Goal: Task Accomplishment & Management: Manage account settings

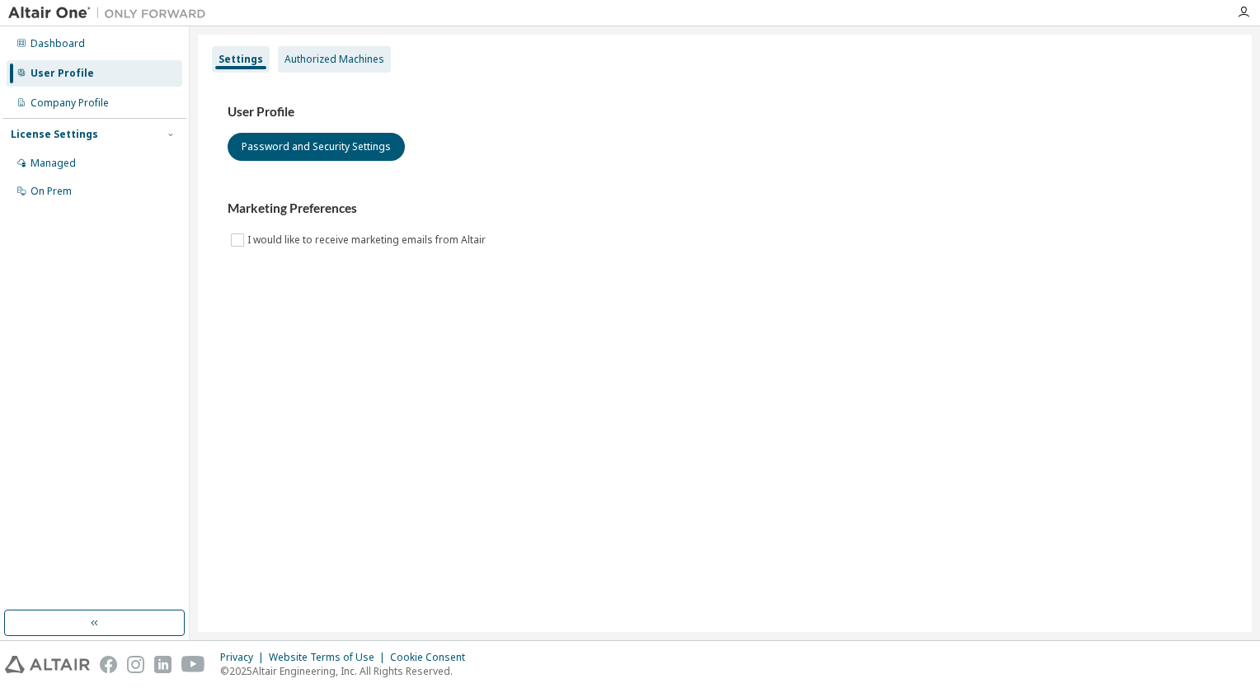
click at [349, 70] on div "Authorized Machines" at bounding box center [334, 59] width 113 height 26
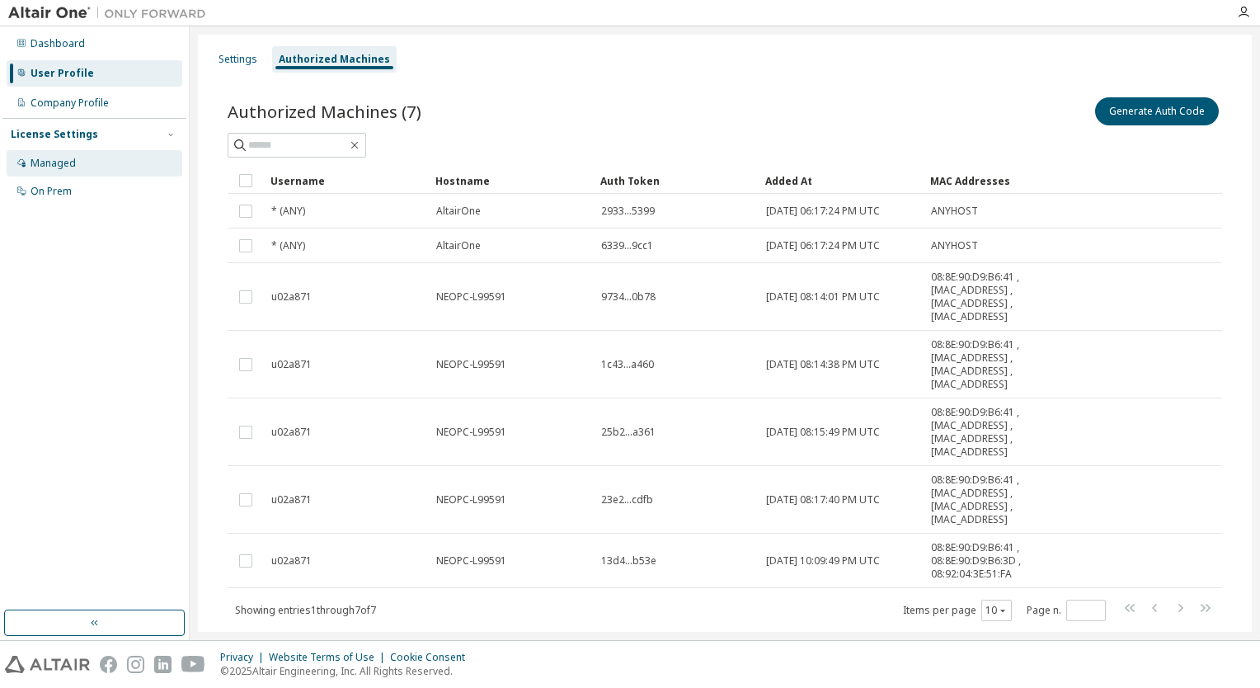
click at [49, 170] on div "Managed" at bounding box center [53, 163] width 45 height 13
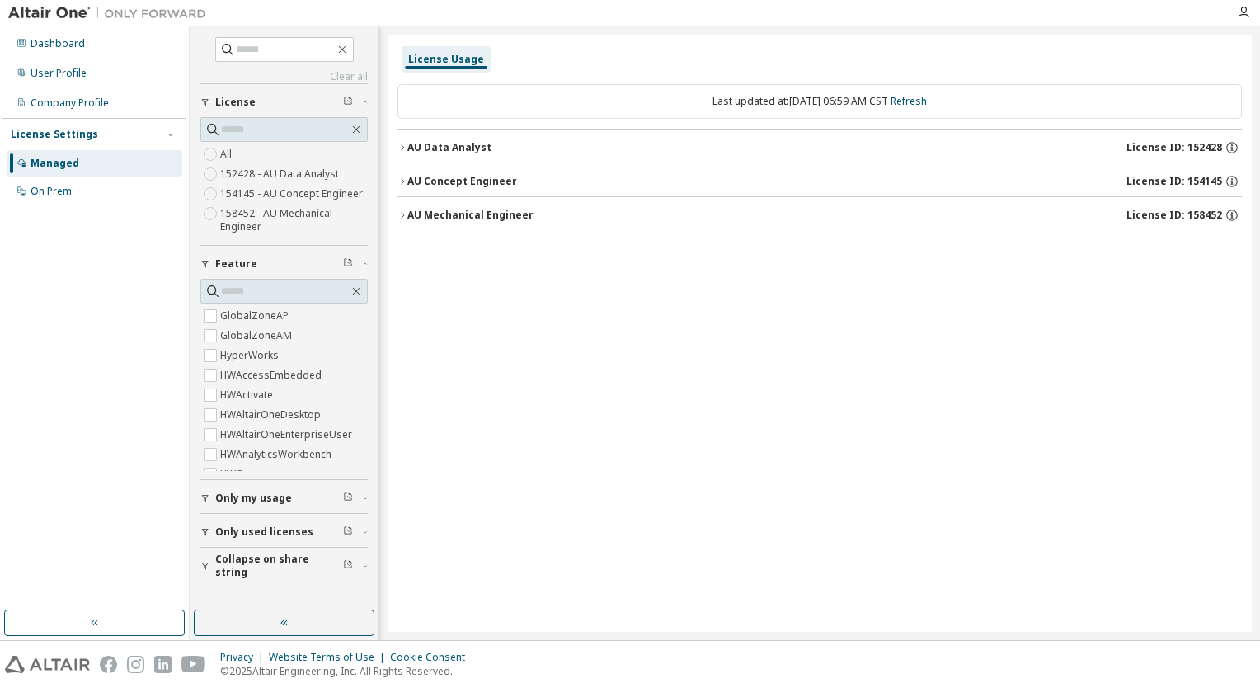
click at [410, 209] on div "AU Mechanical Engineer" at bounding box center [470, 215] width 126 height 13
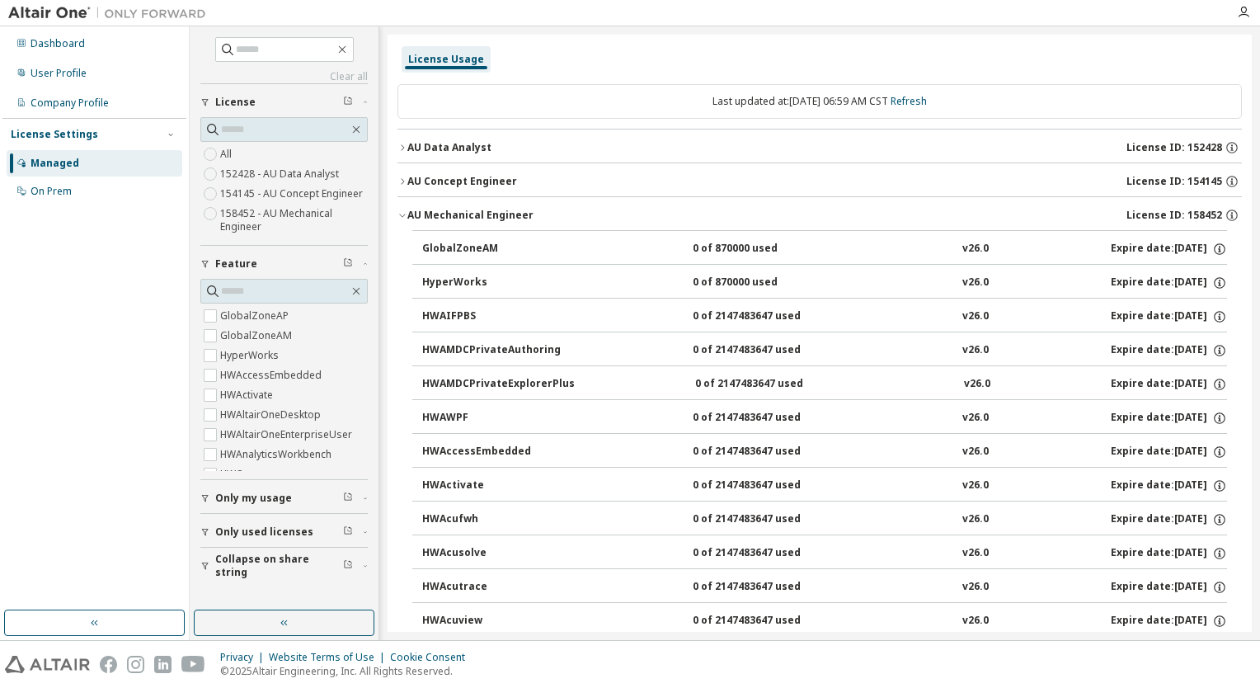
drag, startPoint x: 411, startPoint y: 178, endPoint x: 412, endPoint y: 160, distance: 18.2
click at [411, 176] on div "AU Concept Engineer" at bounding box center [462, 181] width 110 height 13
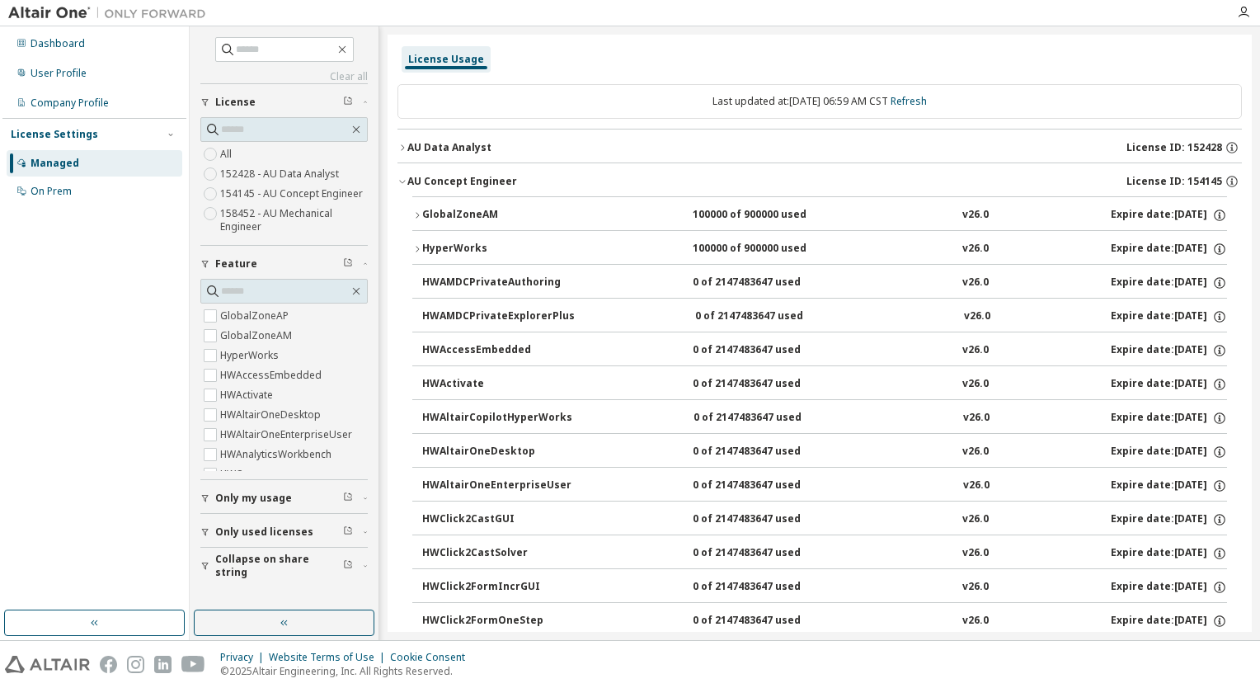
click at [407, 186] on icon "button" at bounding box center [402, 181] width 10 height 10
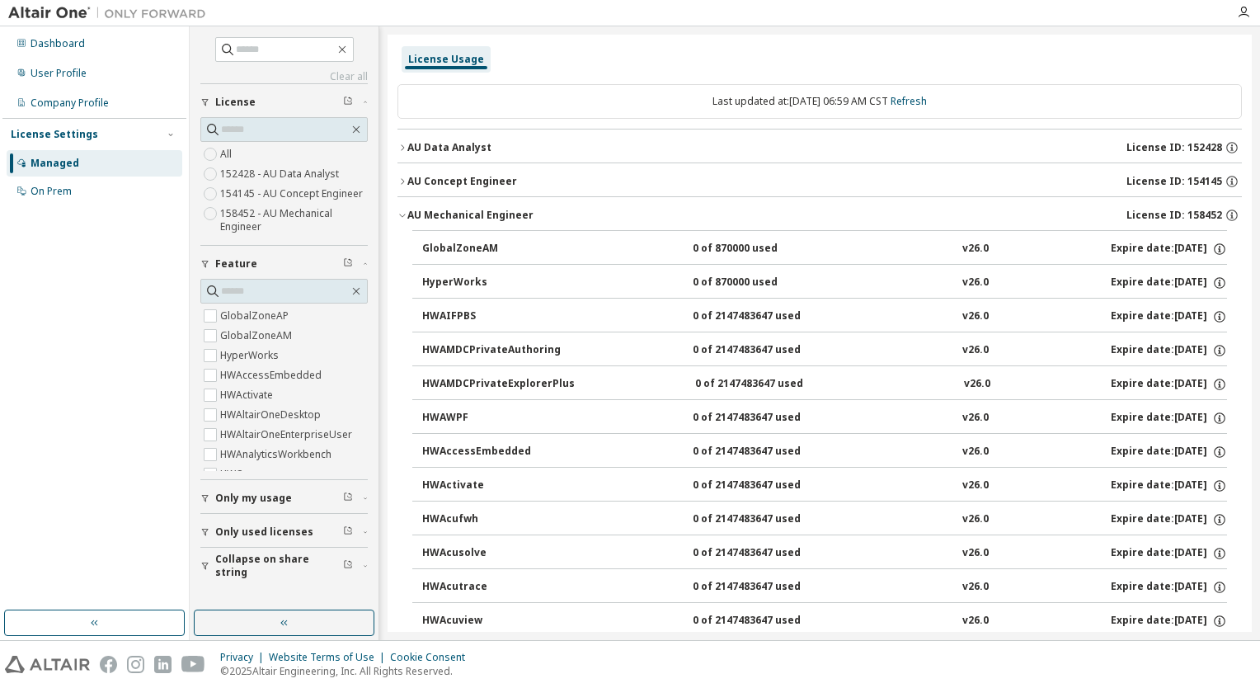
click at [399, 214] on icon "button" at bounding box center [402, 215] width 10 height 10
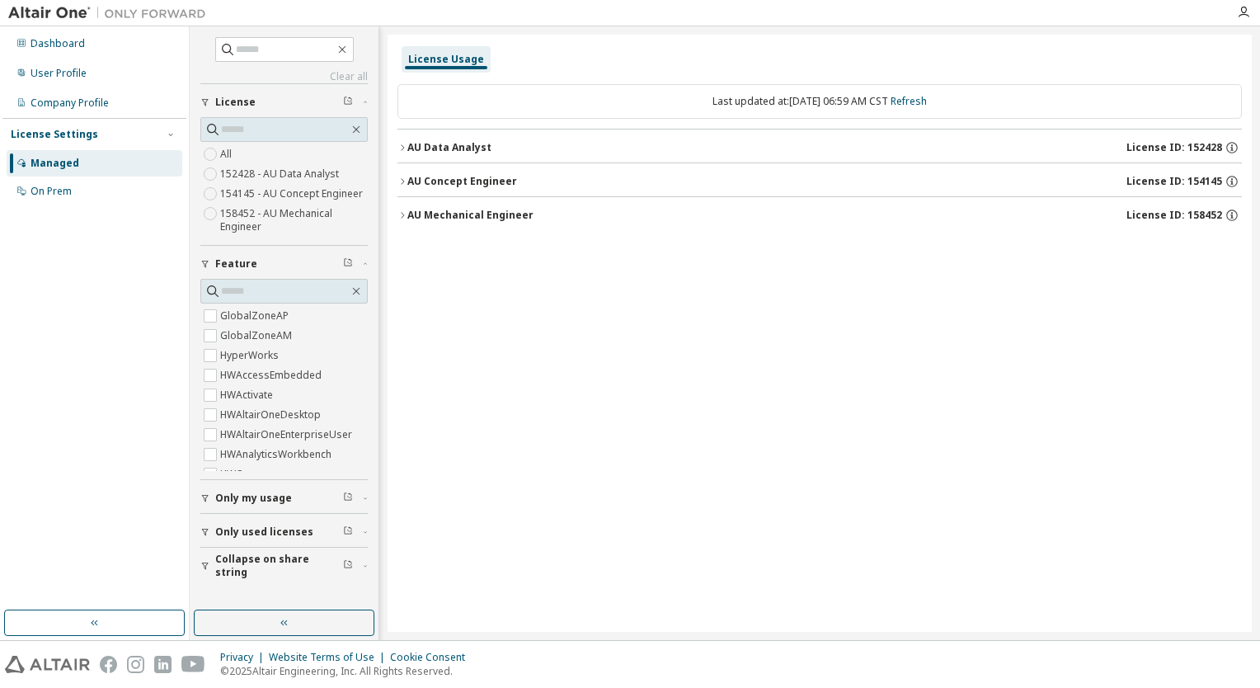
click at [411, 184] on div "AU Concept Engineer" at bounding box center [462, 181] width 110 height 13
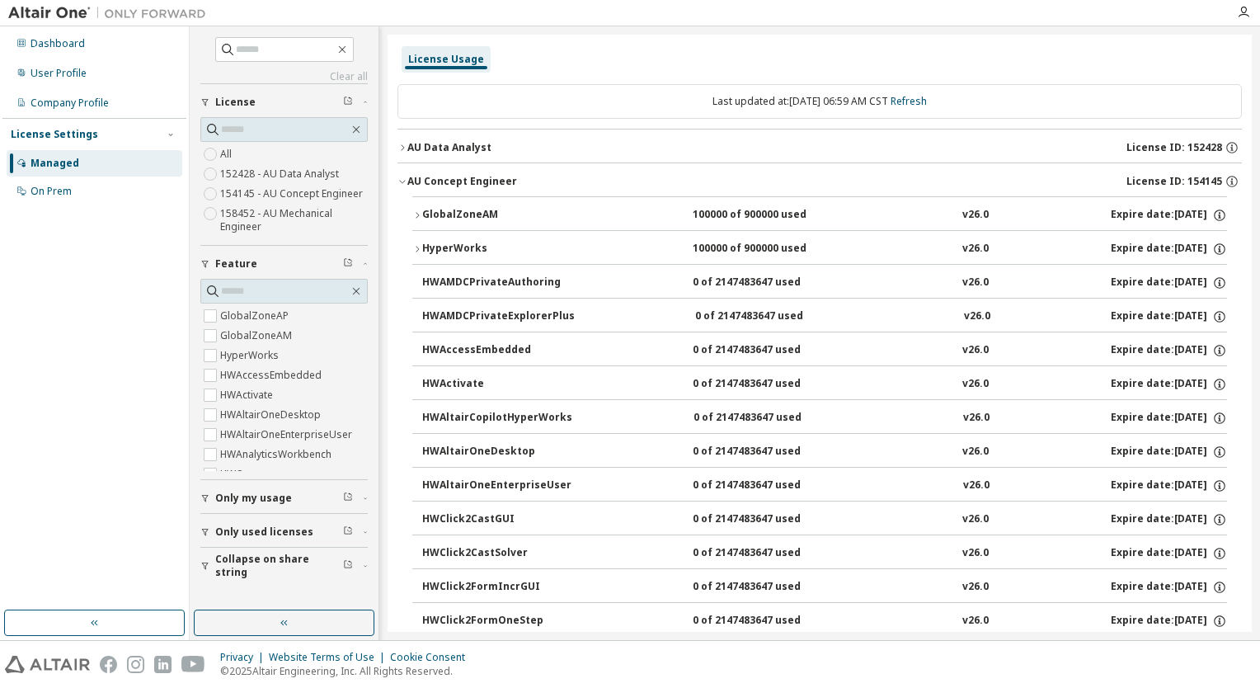
click at [402, 179] on icon "button" at bounding box center [402, 181] width 10 height 10
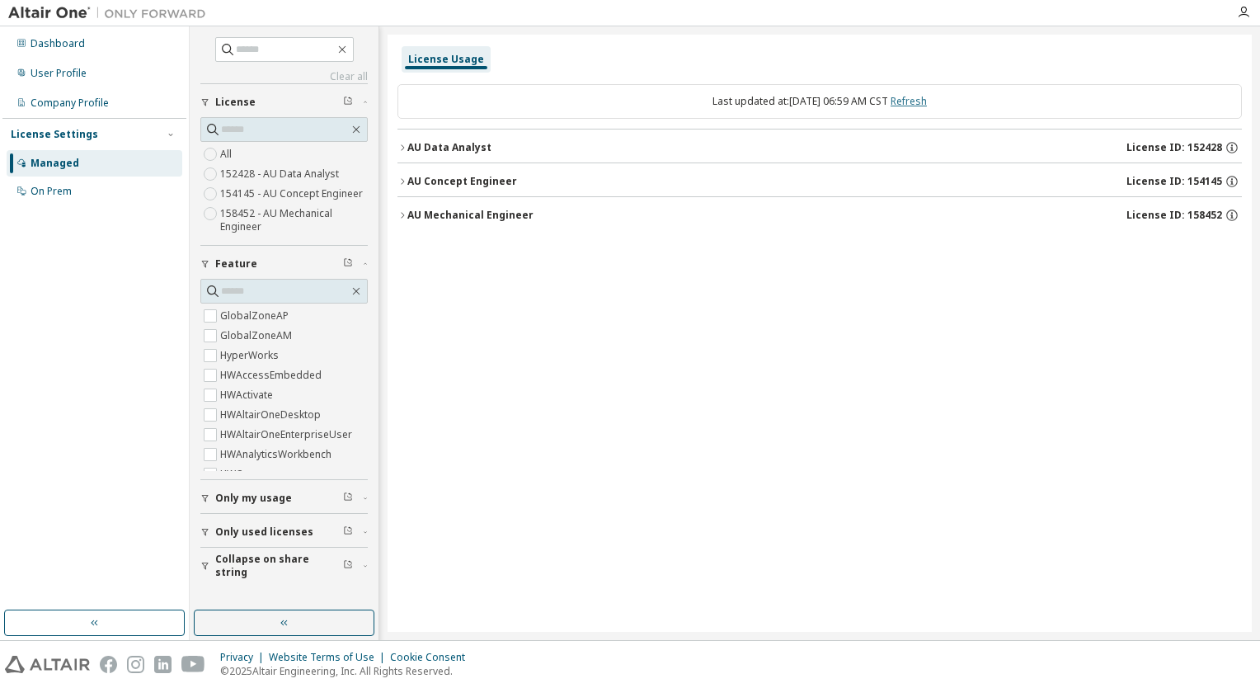
click at [927, 104] on link "Refresh" at bounding box center [909, 101] width 36 height 14
click at [284, 501] on span "Only my usage" at bounding box center [253, 498] width 77 height 13
click at [227, 533] on label "Yes" at bounding box center [230, 523] width 20 height 20
click at [127, 432] on div "Dashboard User Profile Company Profile License Settings Managed On Prem" at bounding box center [94, 318] width 184 height 579
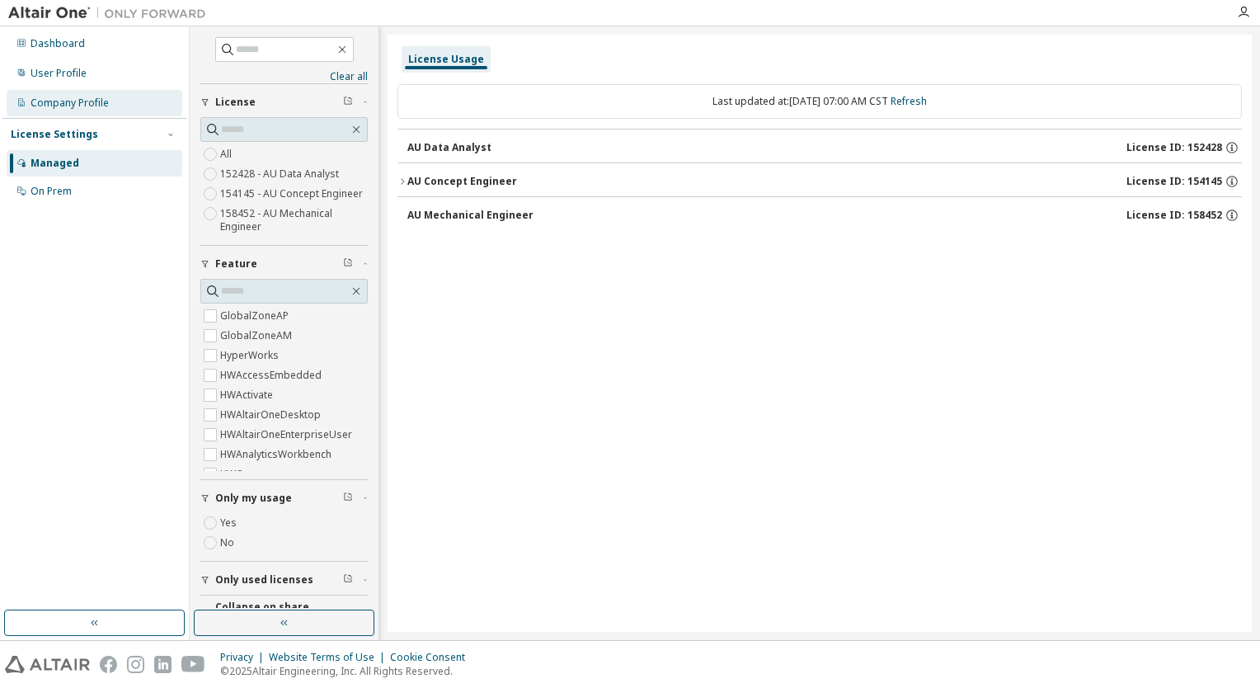
click at [101, 112] on div "Company Profile" at bounding box center [95, 103] width 176 height 26
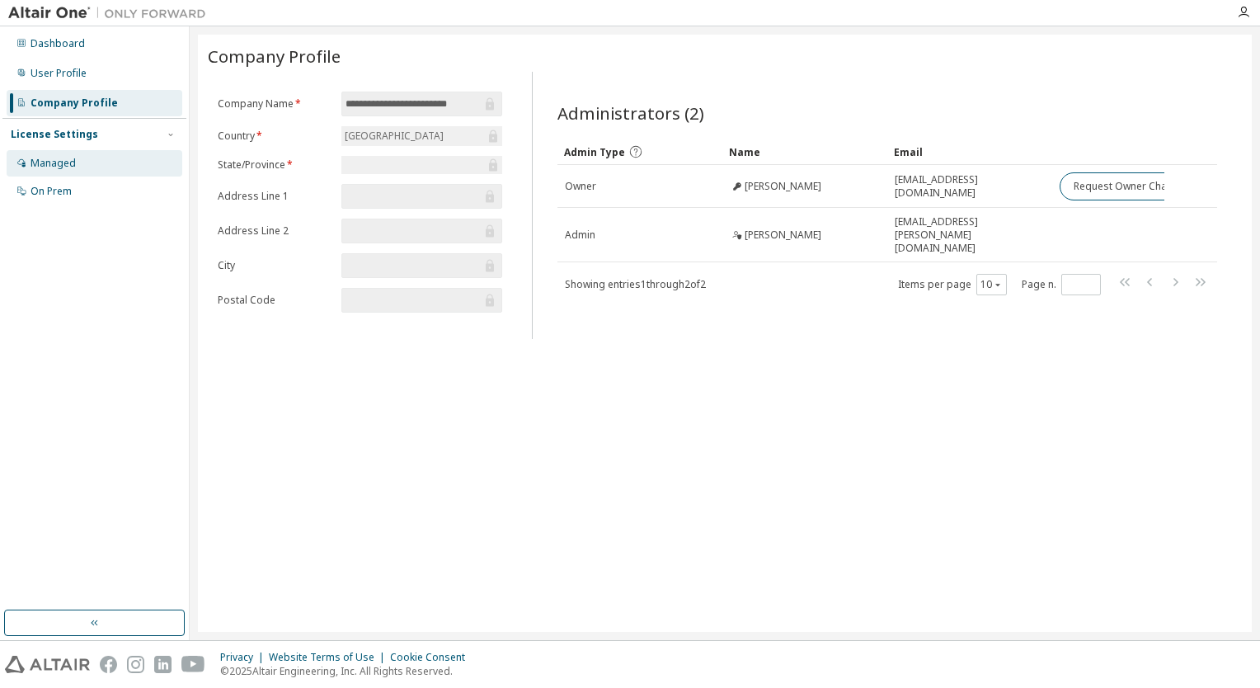
click at [59, 166] on div "Managed" at bounding box center [53, 163] width 45 height 13
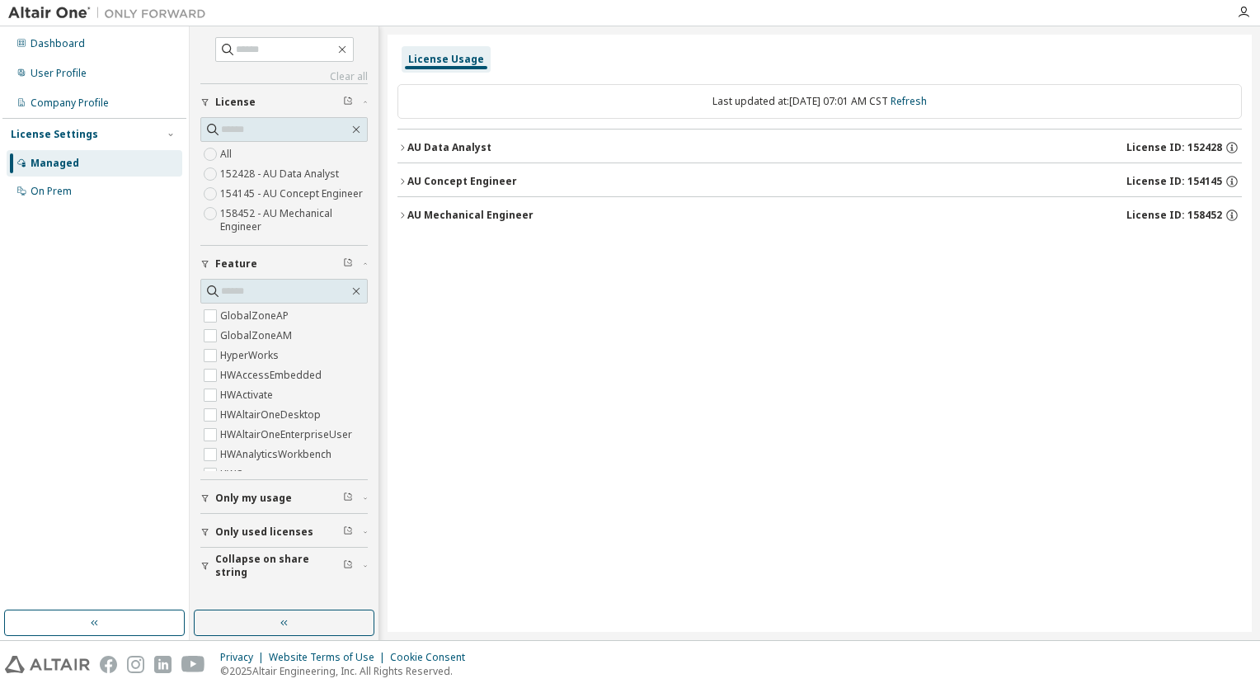
click at [261, 348] on label "HyperWorks" at bounding box center [251, 356] width 62 height 20
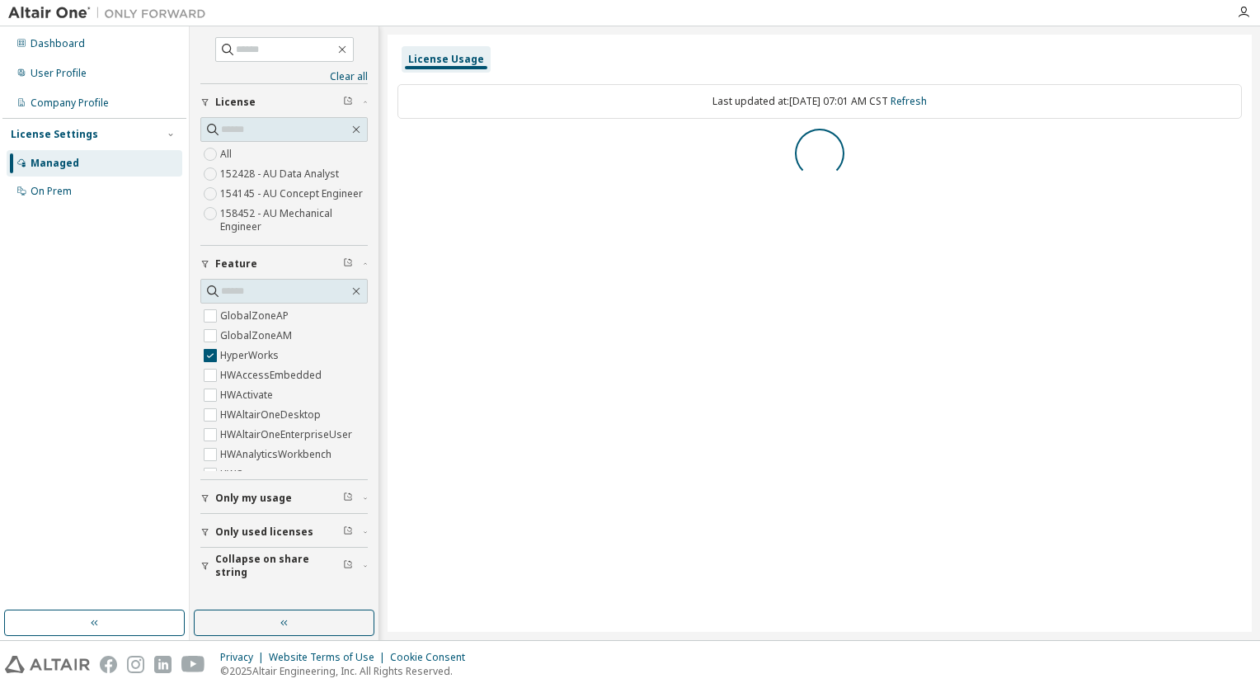
click at [261, 348] on label "HyperWorks" at bounding box center [251, 356] width 62 height 20
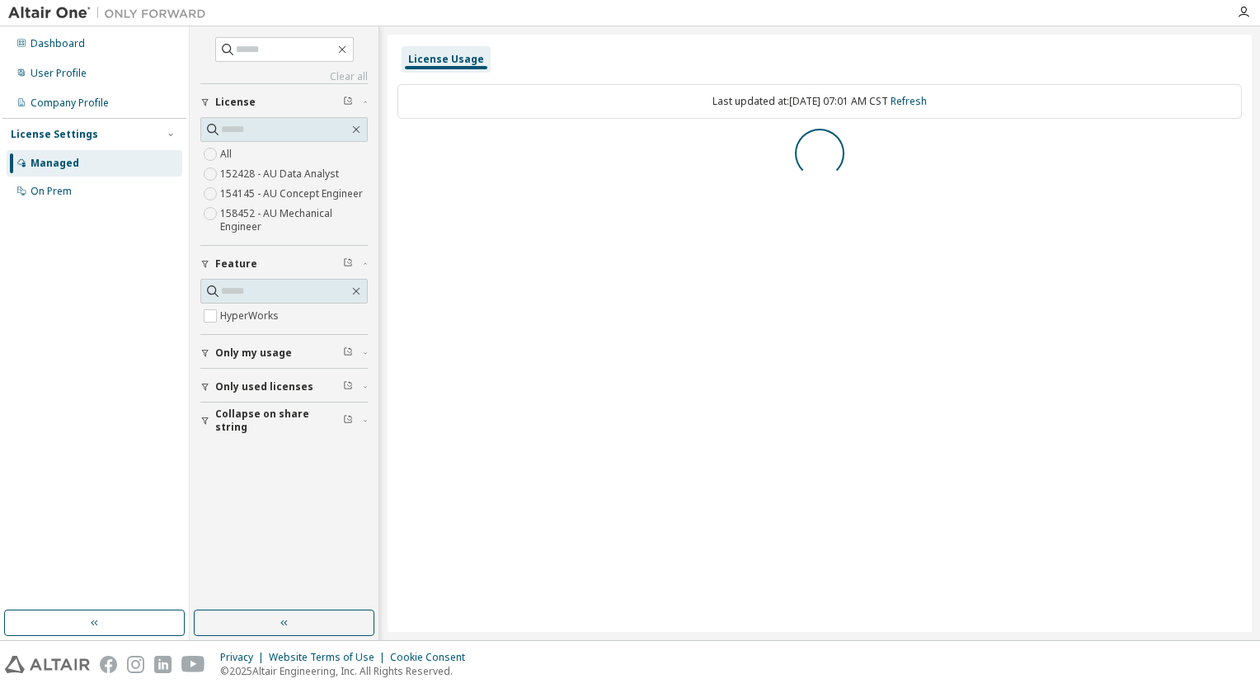
click at [252, 348] on span "Only my usage" at bounding box center [253, 352] width 77 height 13
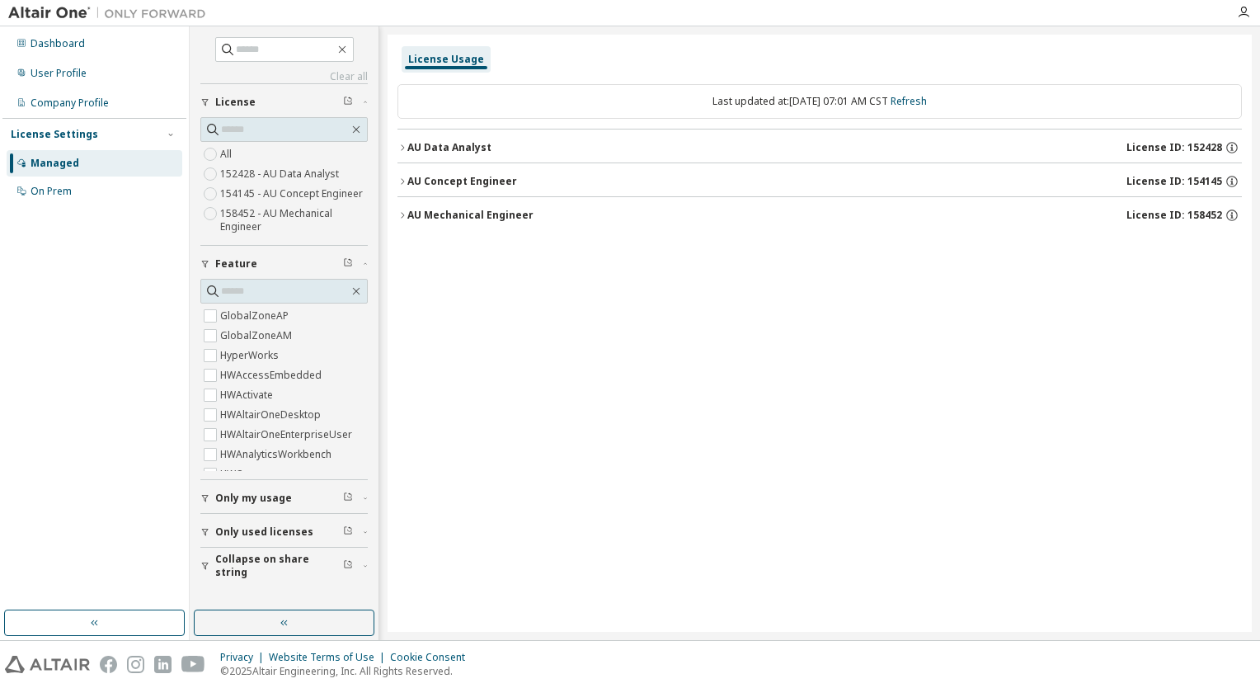
click at [236, 488] on button "Only my usage" at bounding box center [283, 498] width 167 height 36
click at [233, 505] on span "Only my usage" at bounding box center [253, 498] width 77 height 13
click at [76, 42] on div "Dashboard" at bounding box center [58, 43] width 54 height 13
